Goal: Task Accomplishment & Management: Complete application form

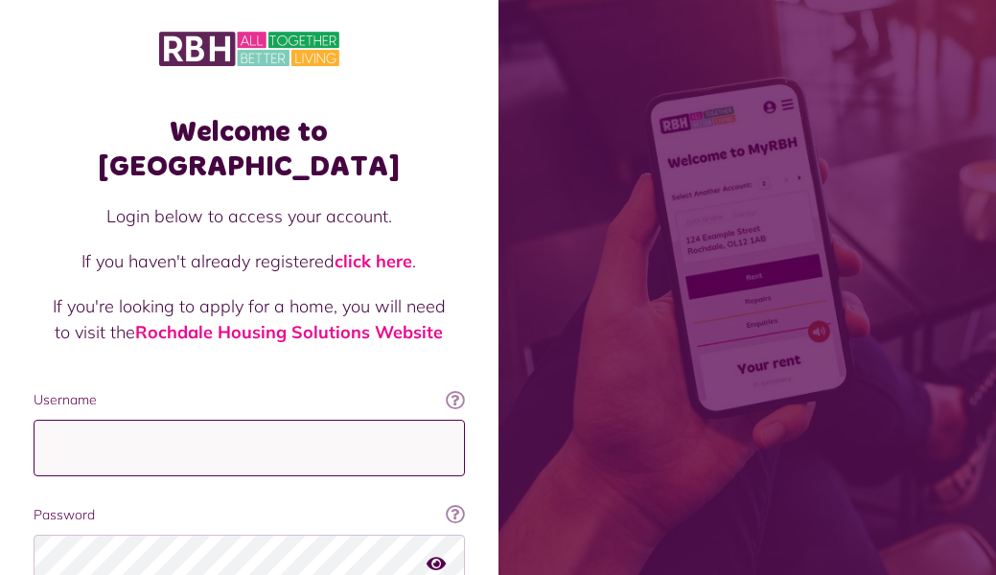
type input "**********"
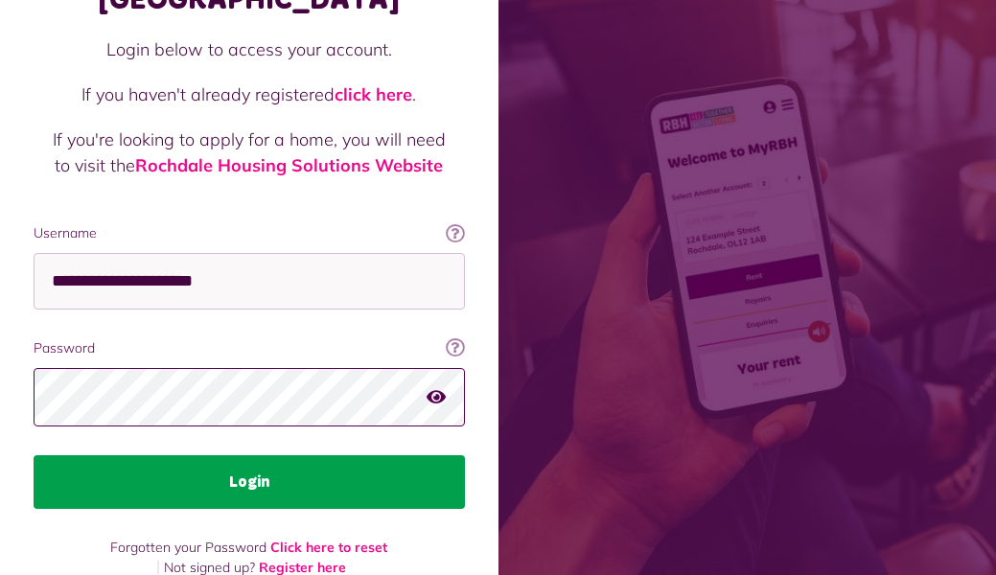
scroll to position [166, 0]
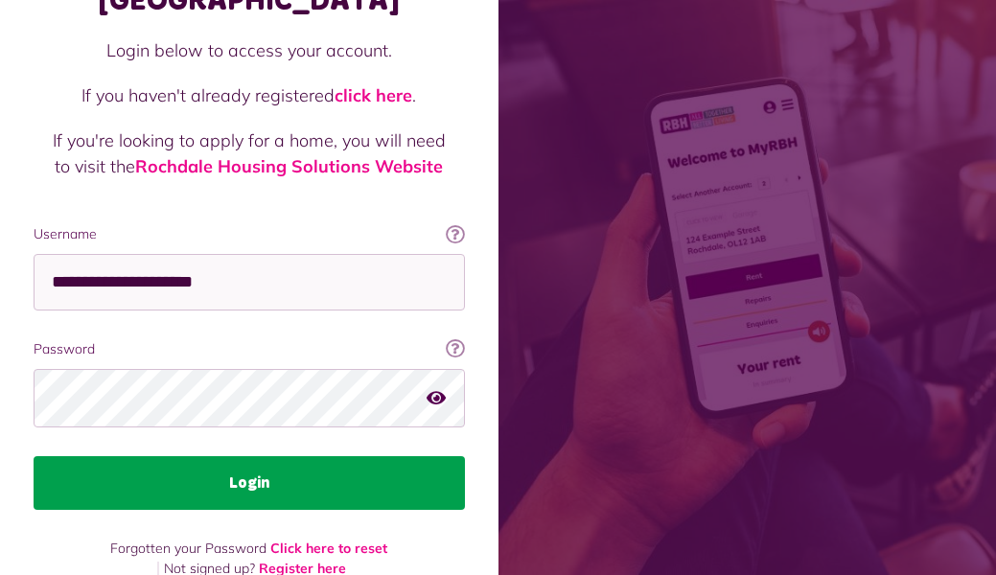
click at [180, 456] on button "Login" at bounding box center [250, 483] width 432 height 54
click at [243, 456] on button "Login" at bounding box center [250, 483] width 432 height 54
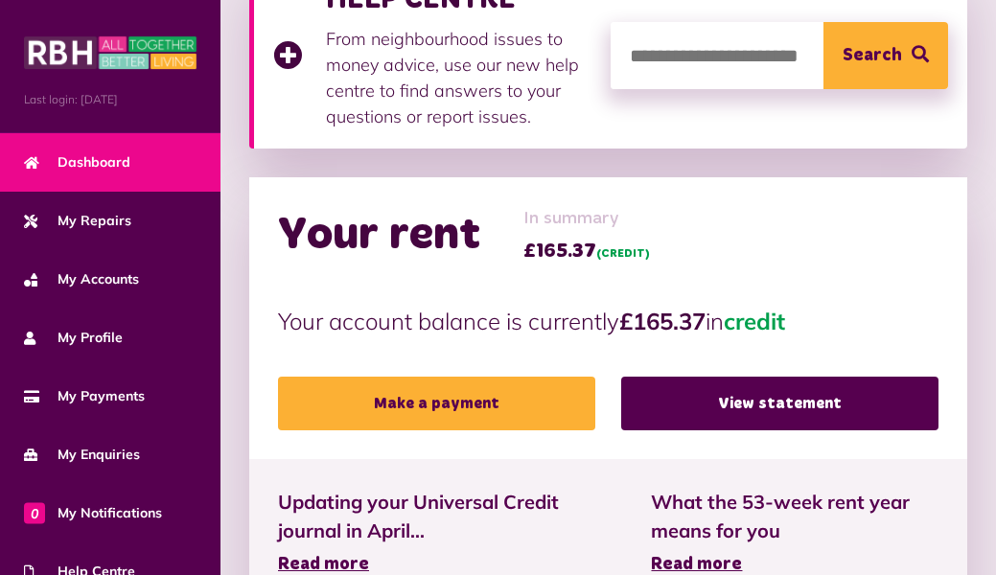
scroll to position [338, 0]
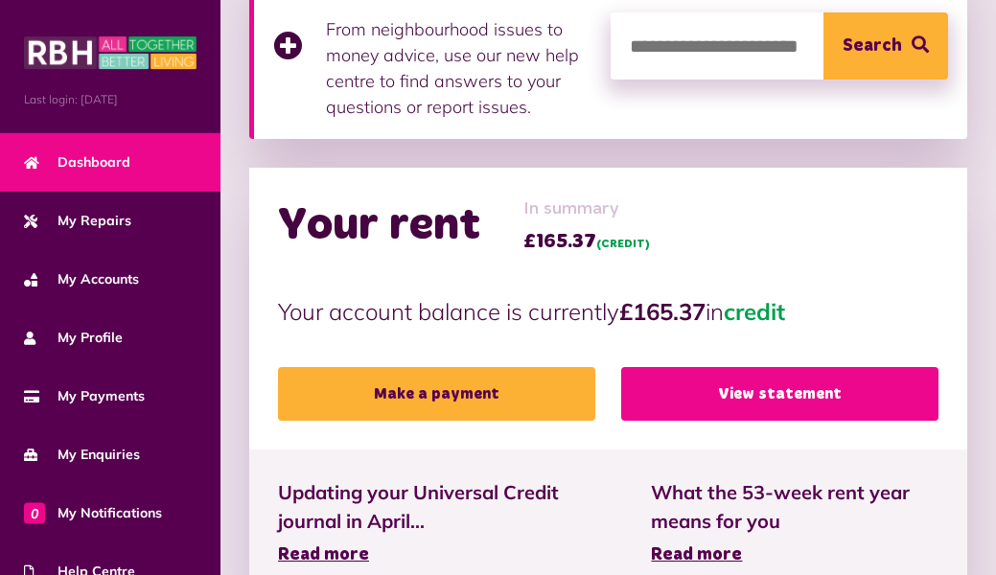
click at [663, 388] on link "View statement" at bounding box center [779, 394] width 317 height 54
click at [663, 410] on link "View statement" at bounding box center [779, 394] width 317 height 54
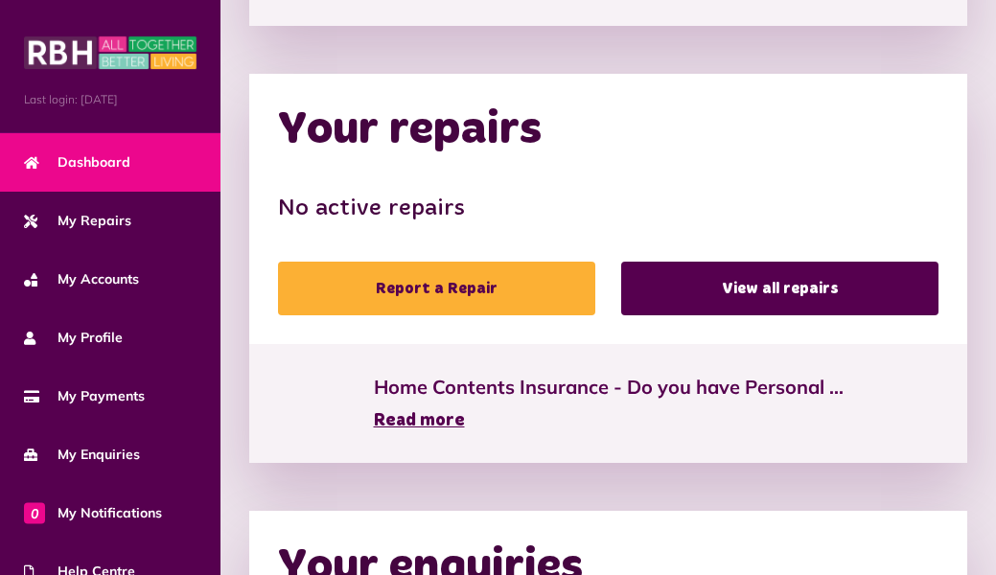
scroll to position [912, 0]
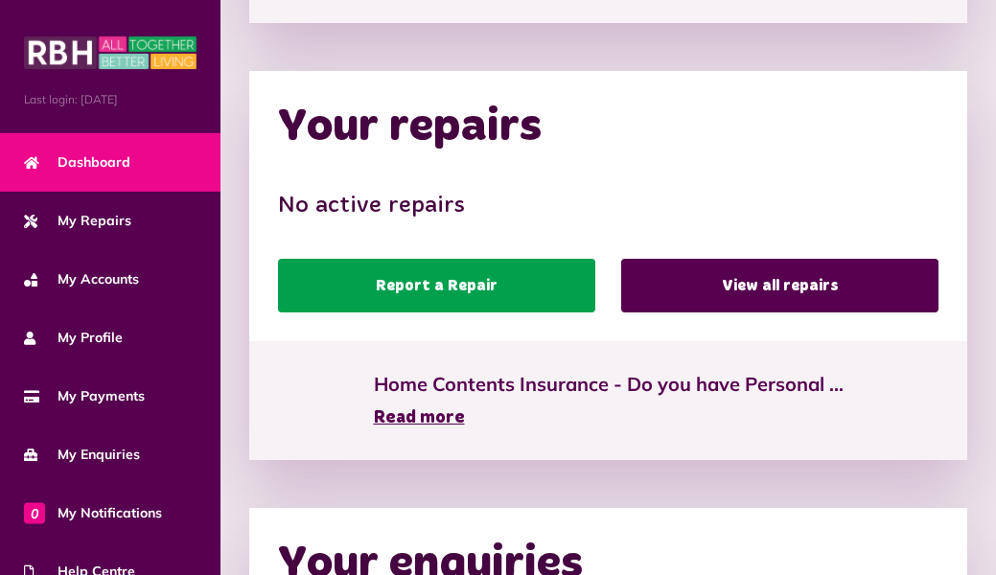
click at [389, 284] on link "Report a Repair" at bounding box center [436, 286] width 317 height 54
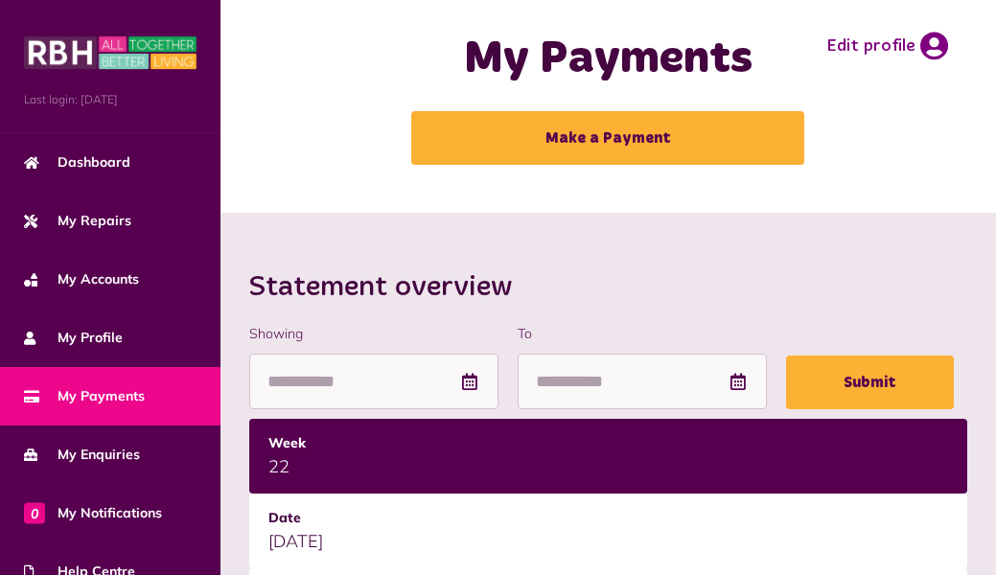
scroll to position [18, 0]
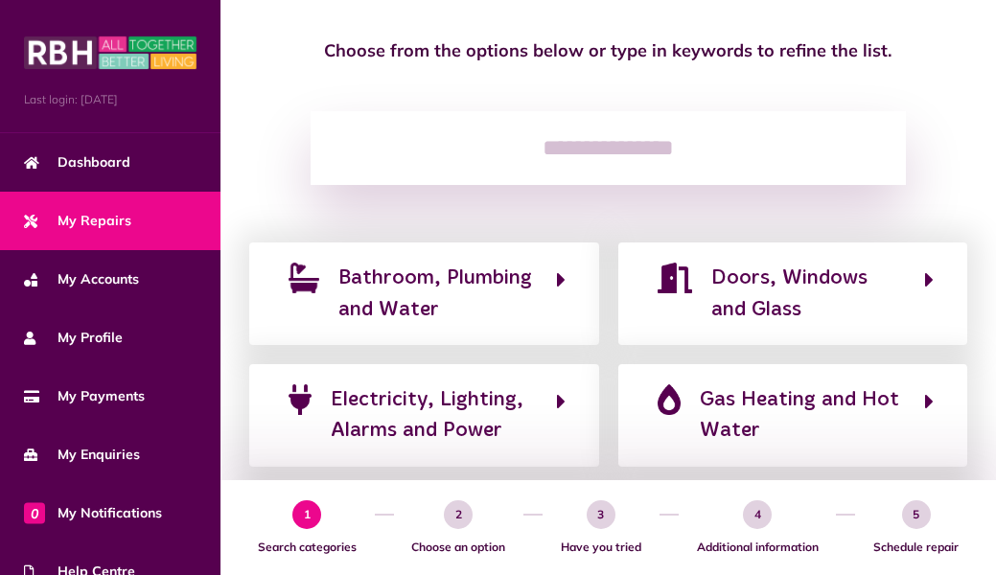
scroll to position [177, 0]
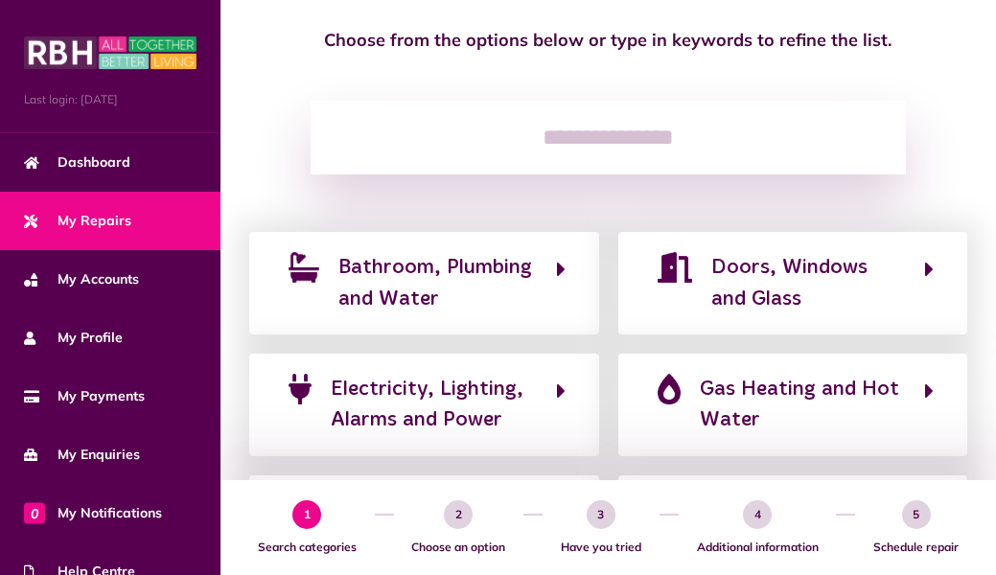
click at [389, 284] on span "Bathroom, Plumbing and Water" at bounding box center [438, 283] width 199 height 62
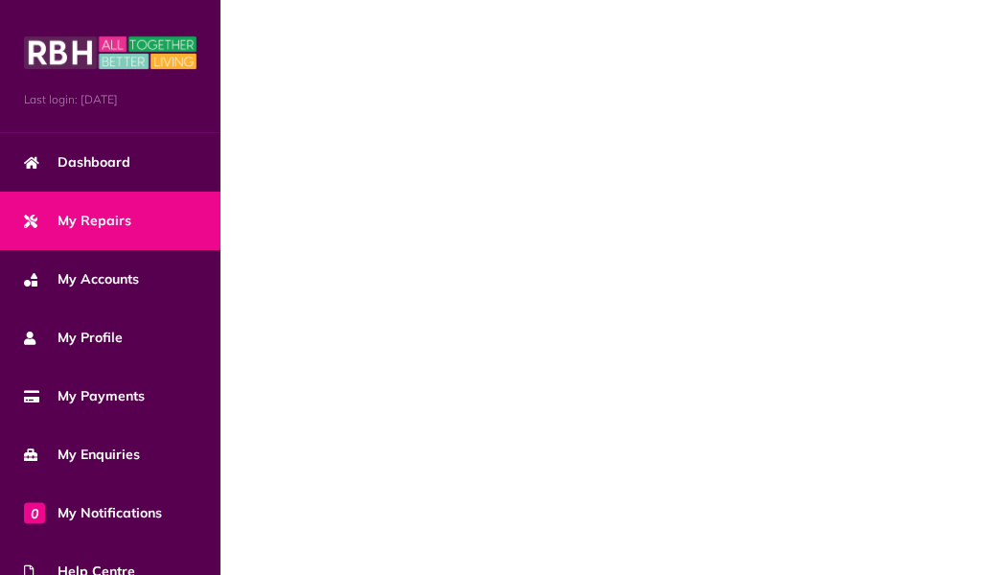
scroll to position [0, 0]
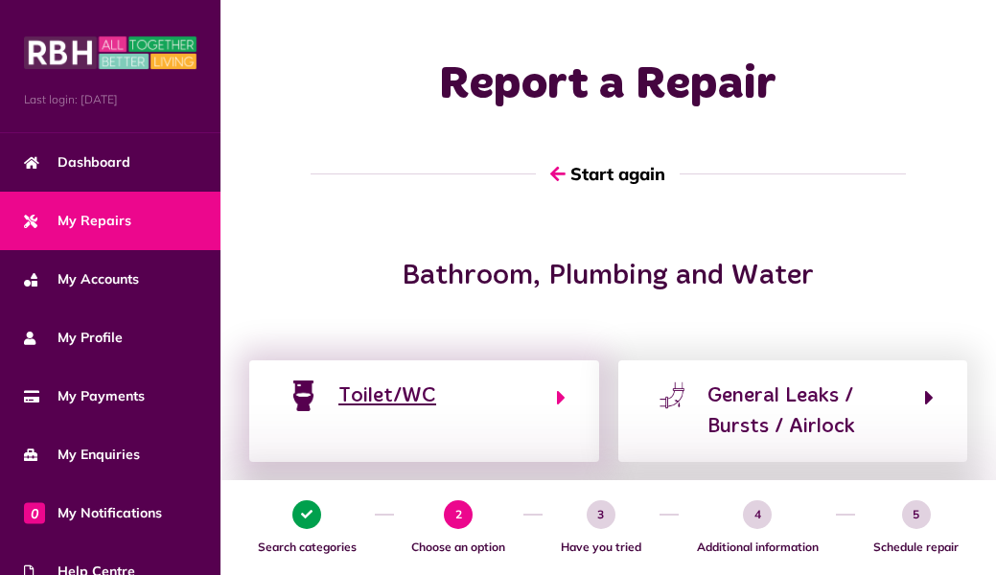
click at [362, 398] on div "Toilet/WC" at bounding box center [388, 396] width 98 height 31
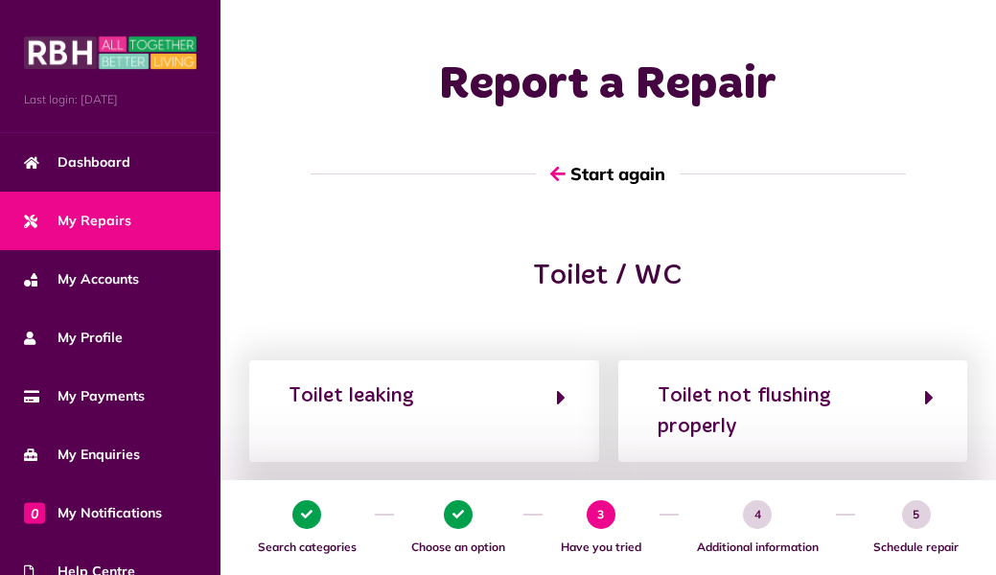
scroll to position [13, 0]
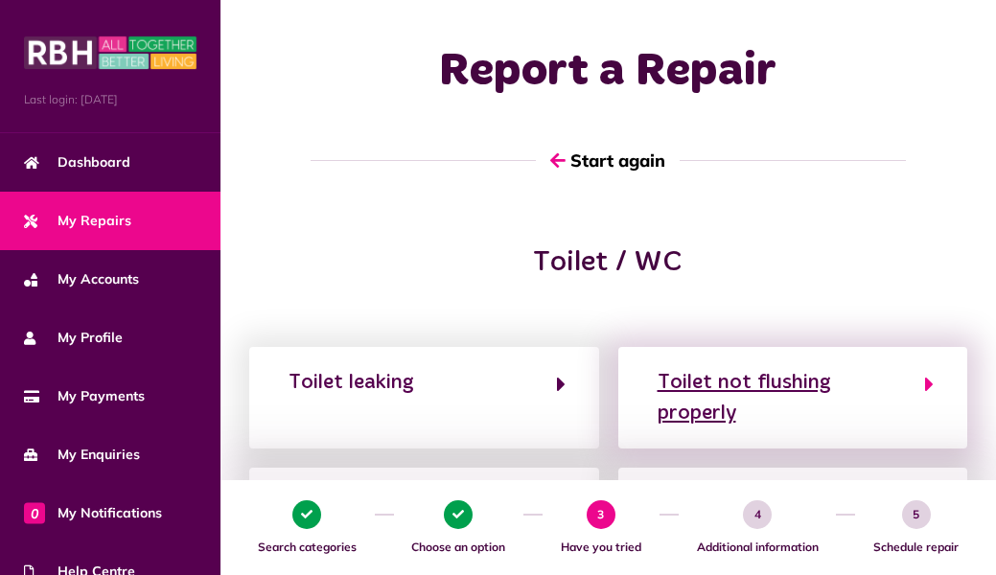
click at [702, 385] on div "Toilet not flushing properly" at bounding box center [782, 398] width 248 height 62
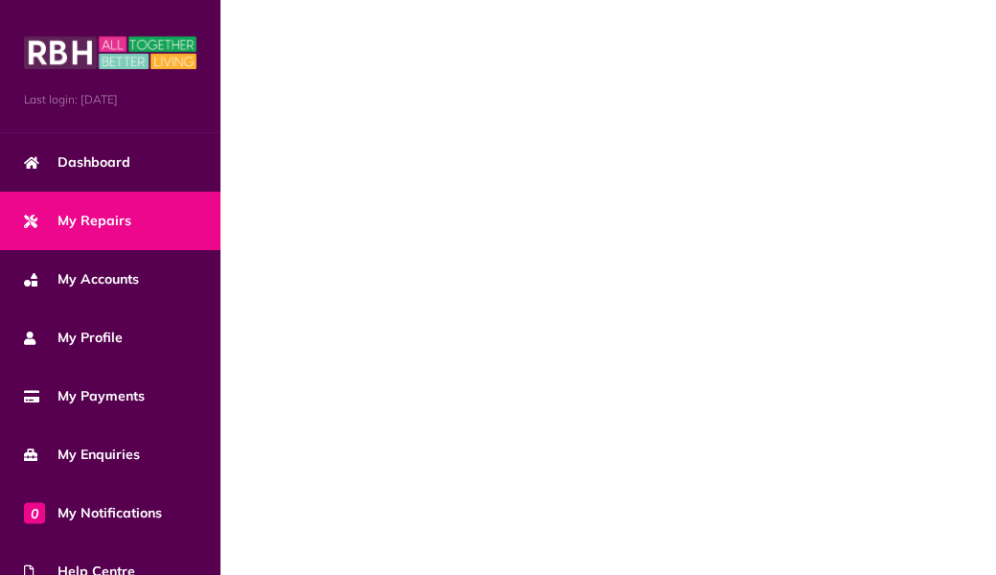
scroll to position [0, 0]
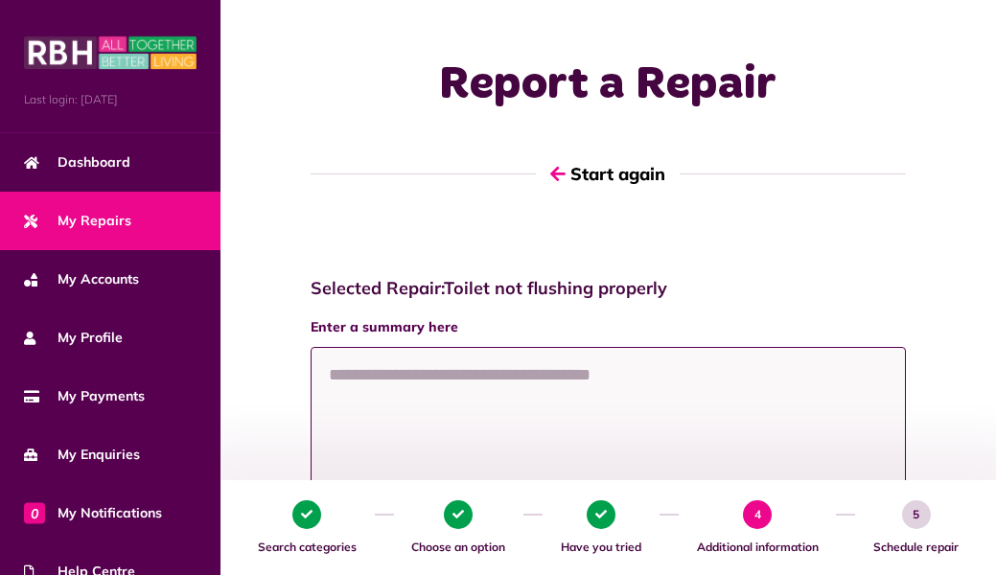
click at [478, 388] on textarea at bounding box center [609, 419] width 596 height 144
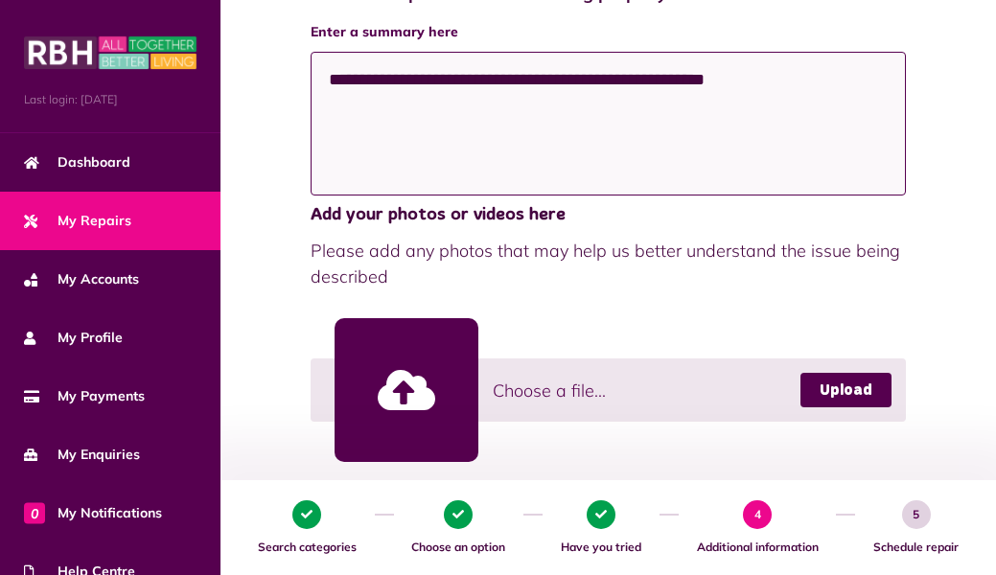
scroll to position [297, 0]
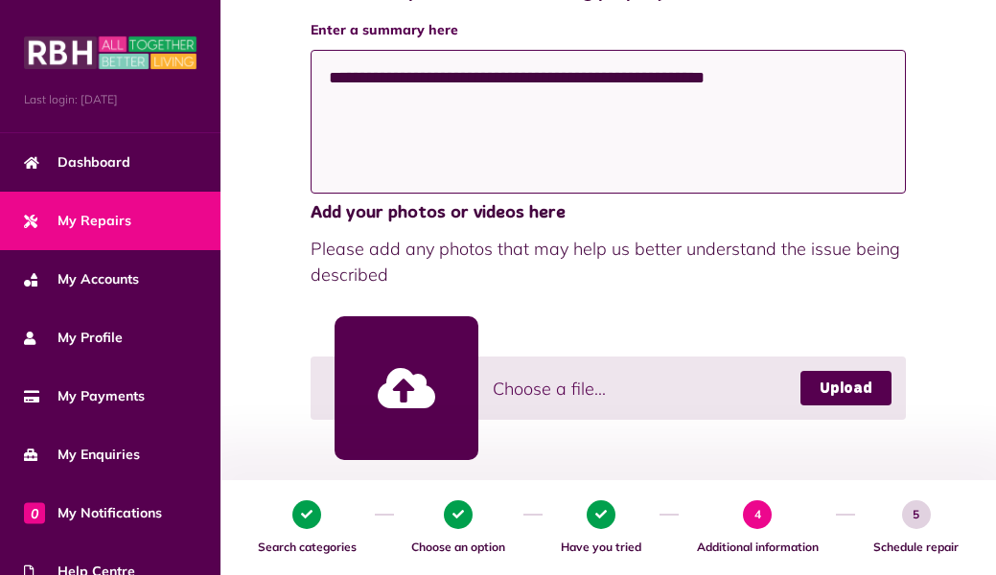
type textarea "**********"
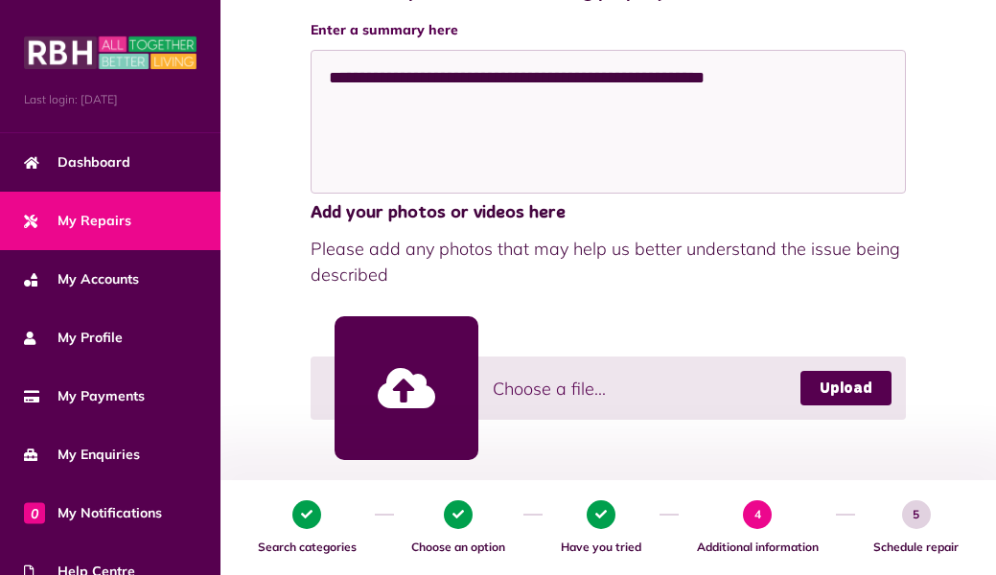
click at [412, 375] on link at bounding box center [407, 388] width 144 height 144
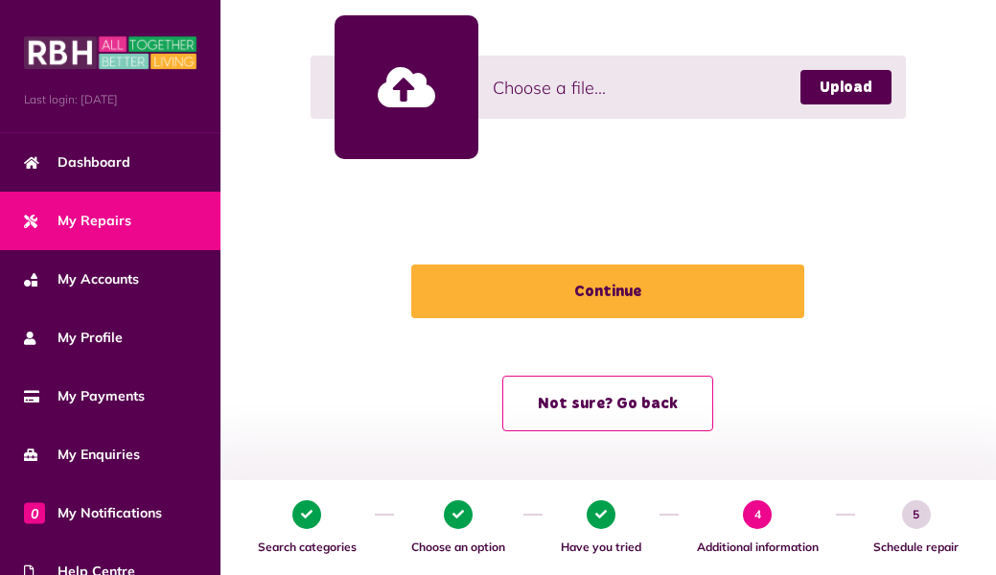
scroll to position [597, 0]
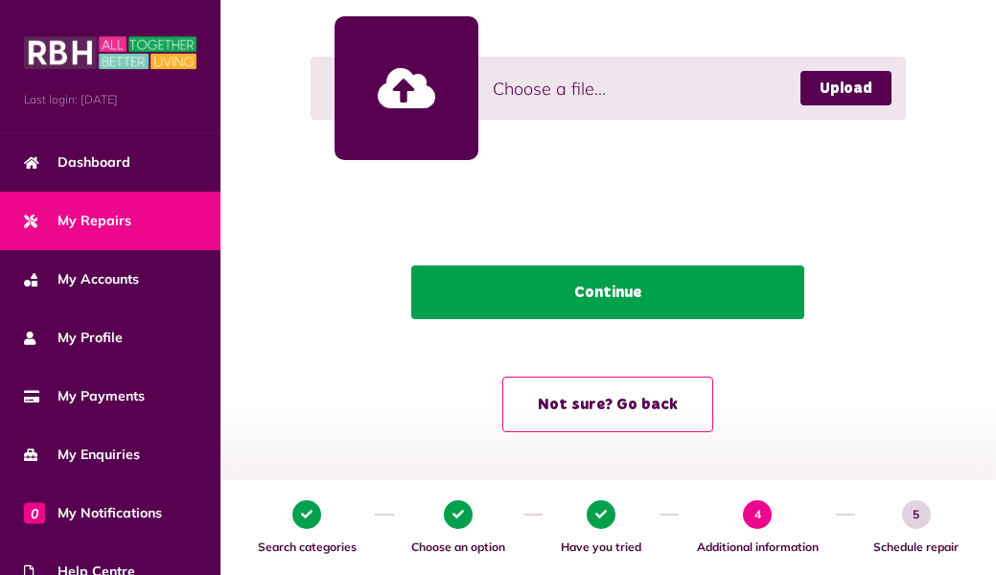
click at [631, 290] on button "Continue" at bounding box center [607, 293] width 393 height 54
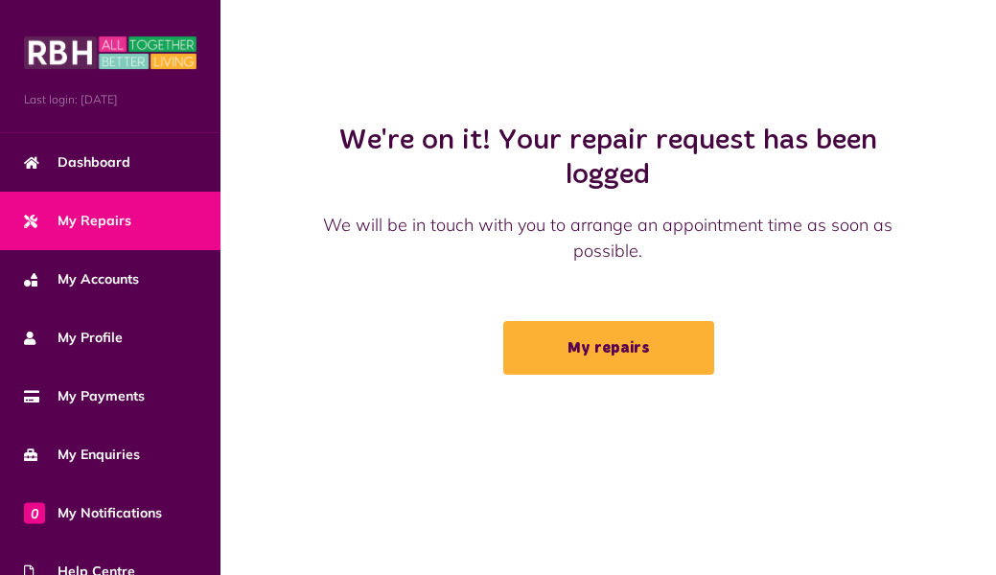
scroll to position [38, 0]
